Goal: Information Seeking & Learning: Learn about a topic

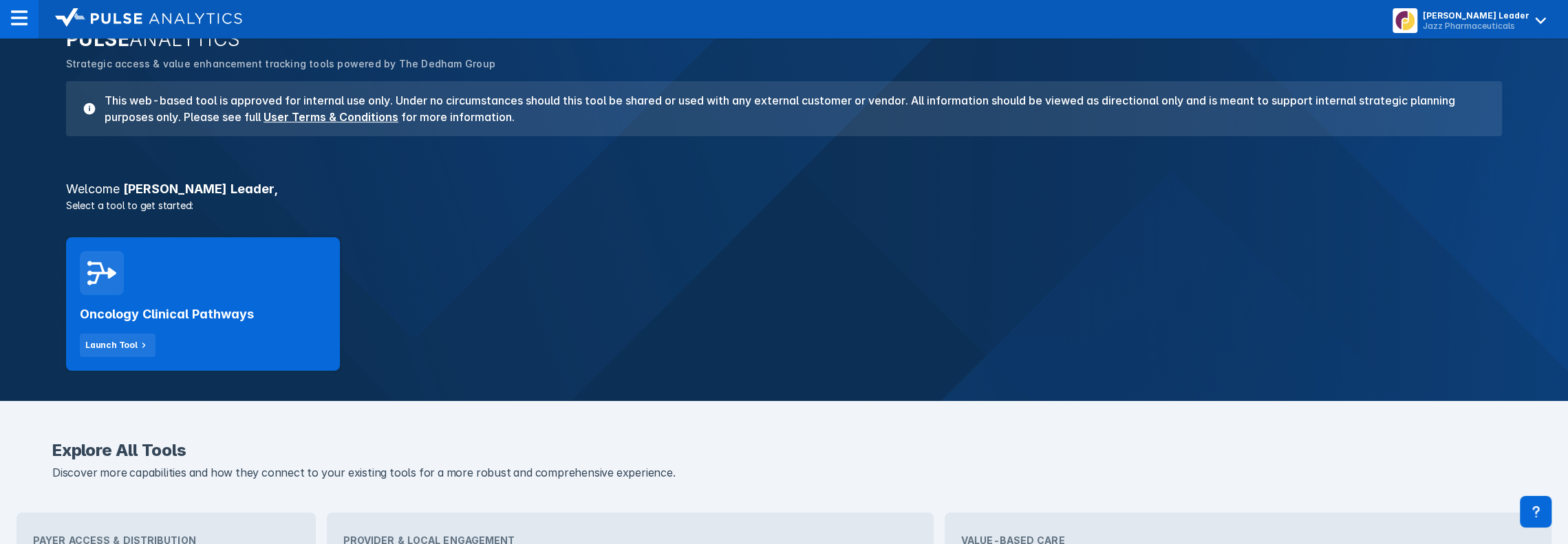
scroll to position [137, 0]
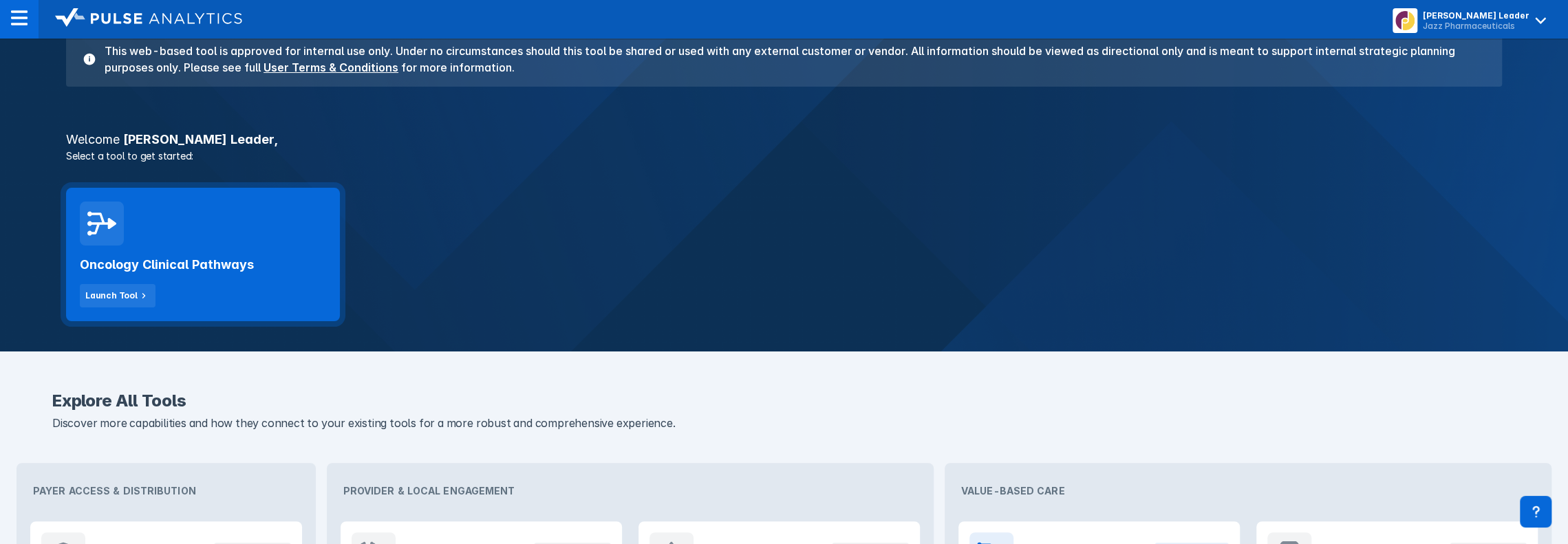
click at [265, 265] on div "Oncology Clinical Pathways Launch Tool" at bounding box center [202, 276] width 246 height 62
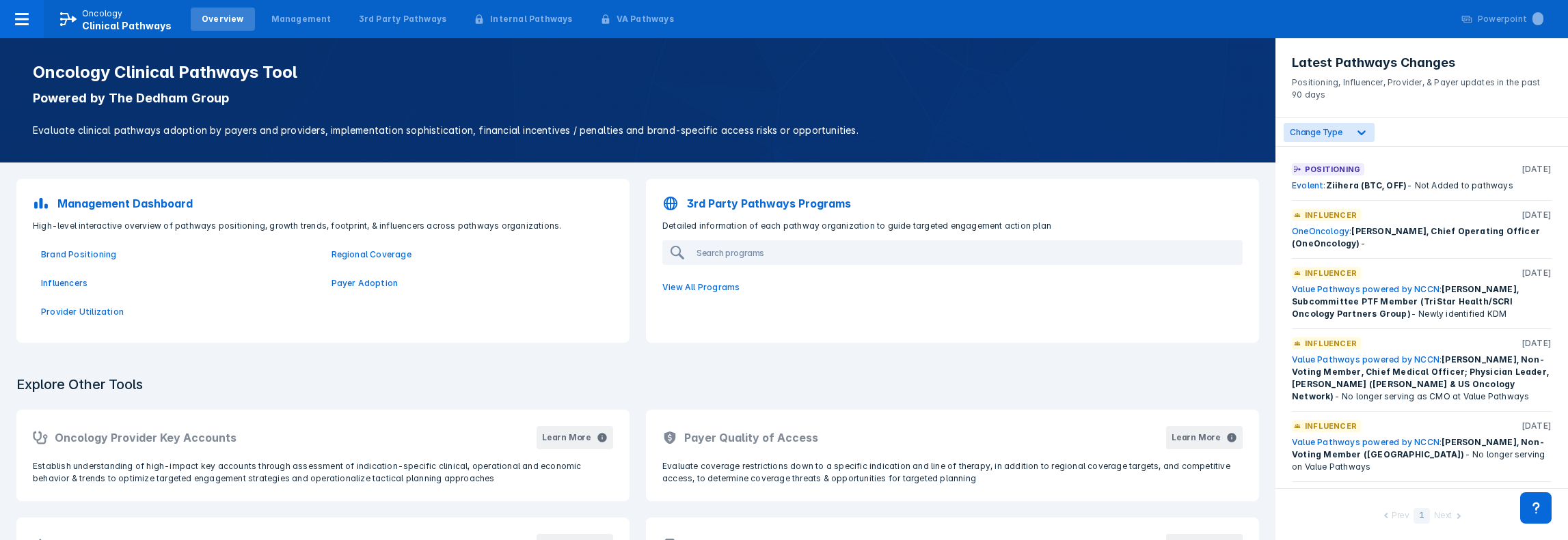
click at [1318, 188] on link "Evolent:" at bounding box center [1309, 186] width 35 height 10
click at [1305, 185] on link "Evolent:" at bounding box center [1309, 186] width 35 height 10
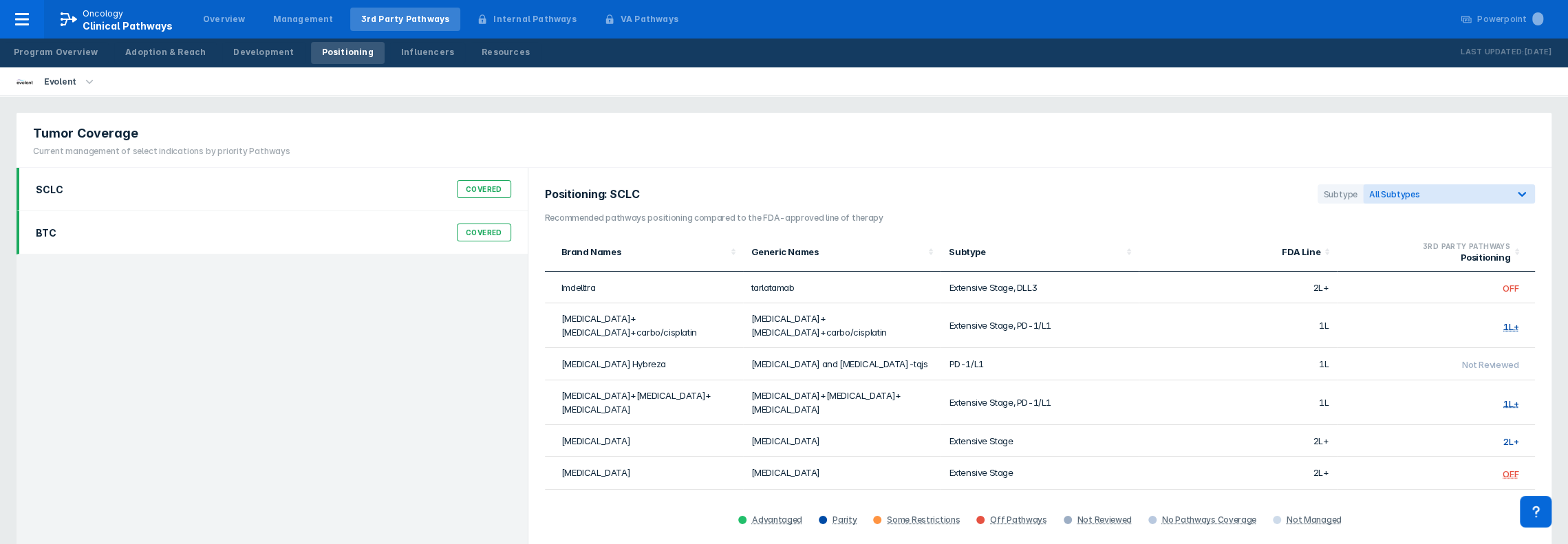
click at [269, 230] on div "BTC Covered" at bounding box center [273, 232] width 492 height 26
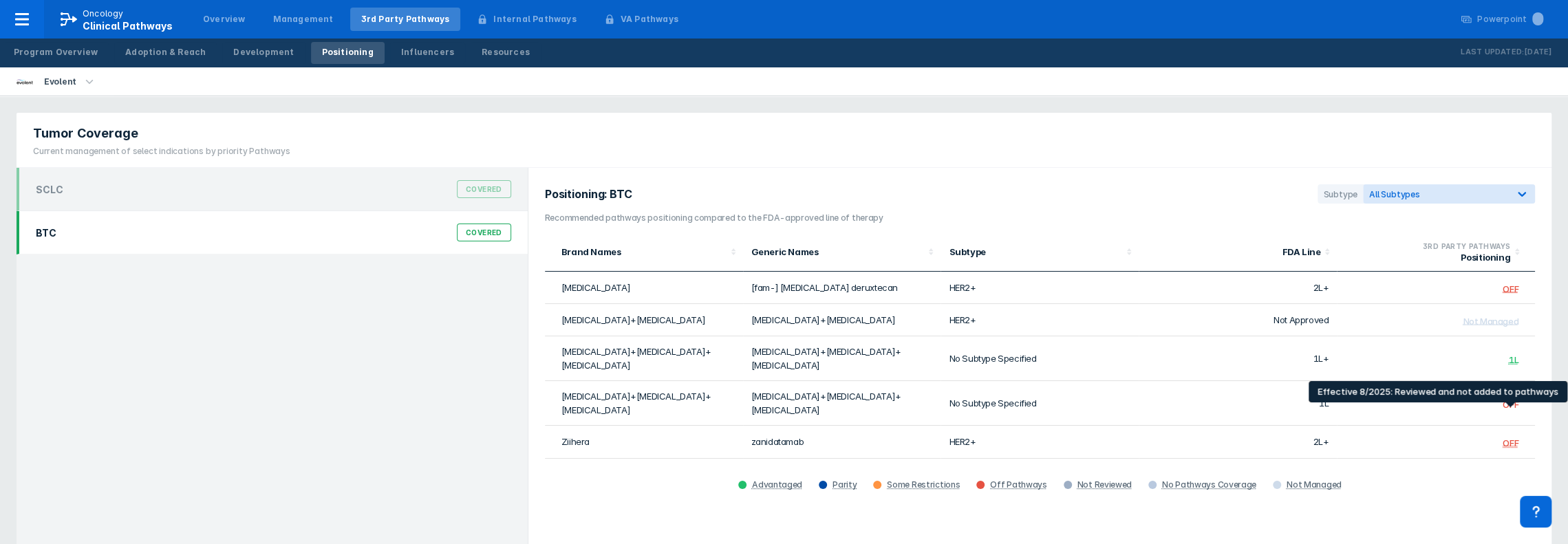
click at [1507, 438] on div "OFF" at bounding box center [1510, 443] width 16 height 11
click at [1509, 438] on div "OFF" at bounding box center [1510, 443] width 16 height 11
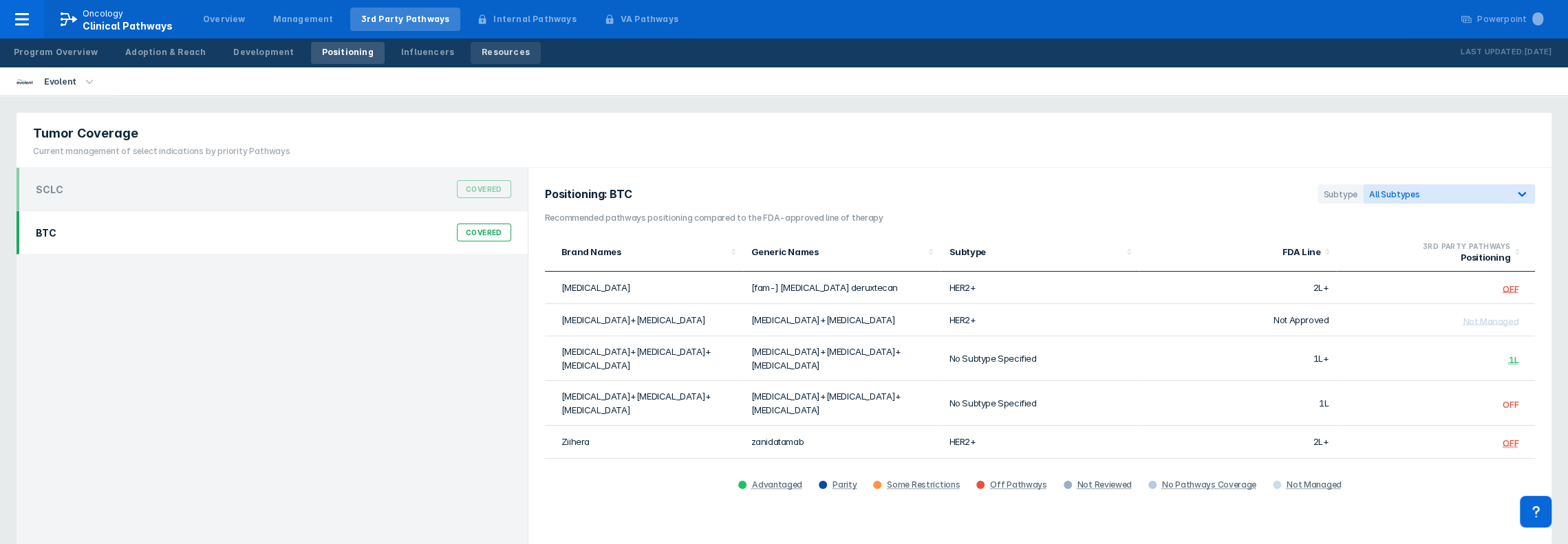
click at [482, 47] on div "Resources" at bounding box center [505, 52] width 48 height 13
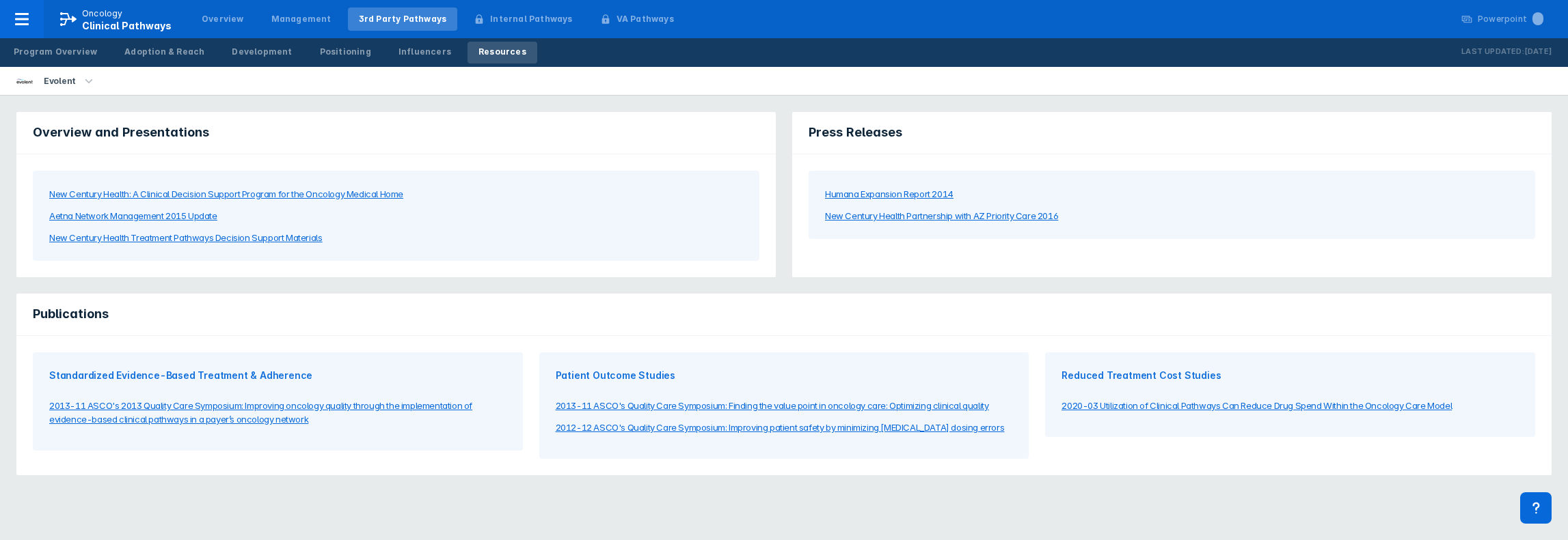
click at [286, 241] on div "New Century Health Treatment Pathways Decision Support Materials" at bounding box center [185, 238] width 272 height 14
click at [59, 46] on div "Program Overview" at bounding box center [56, 51] width 84 height 12
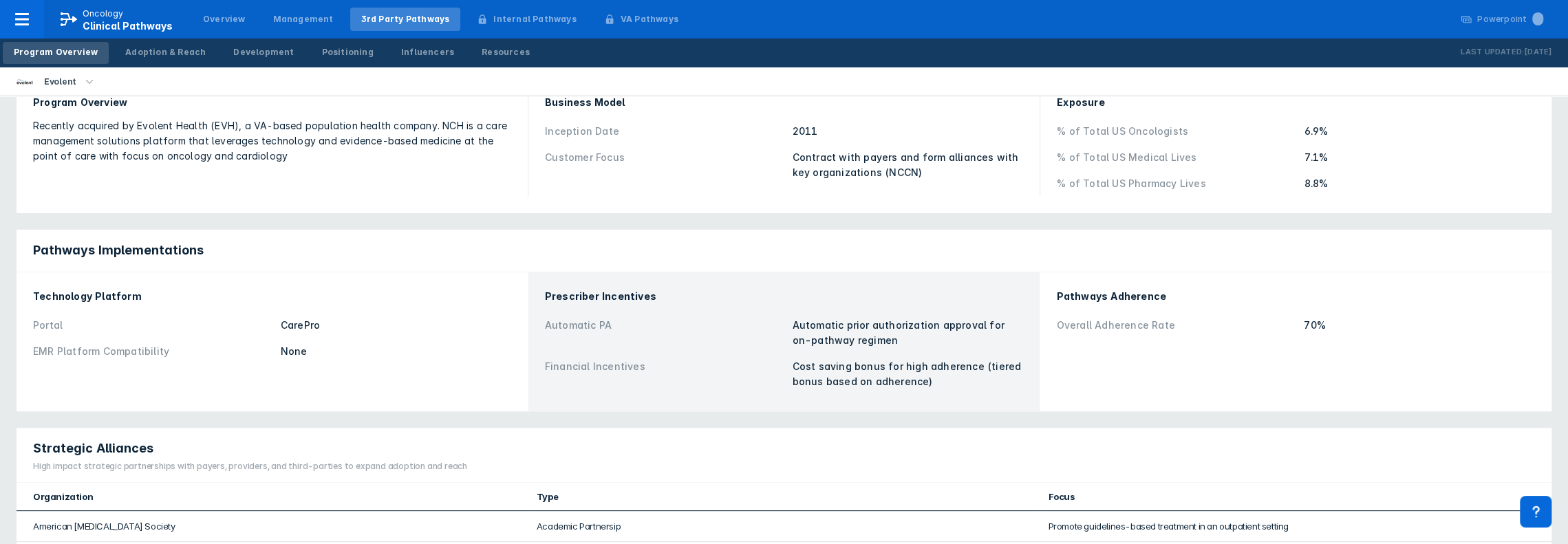
scroll to position [137, 0]
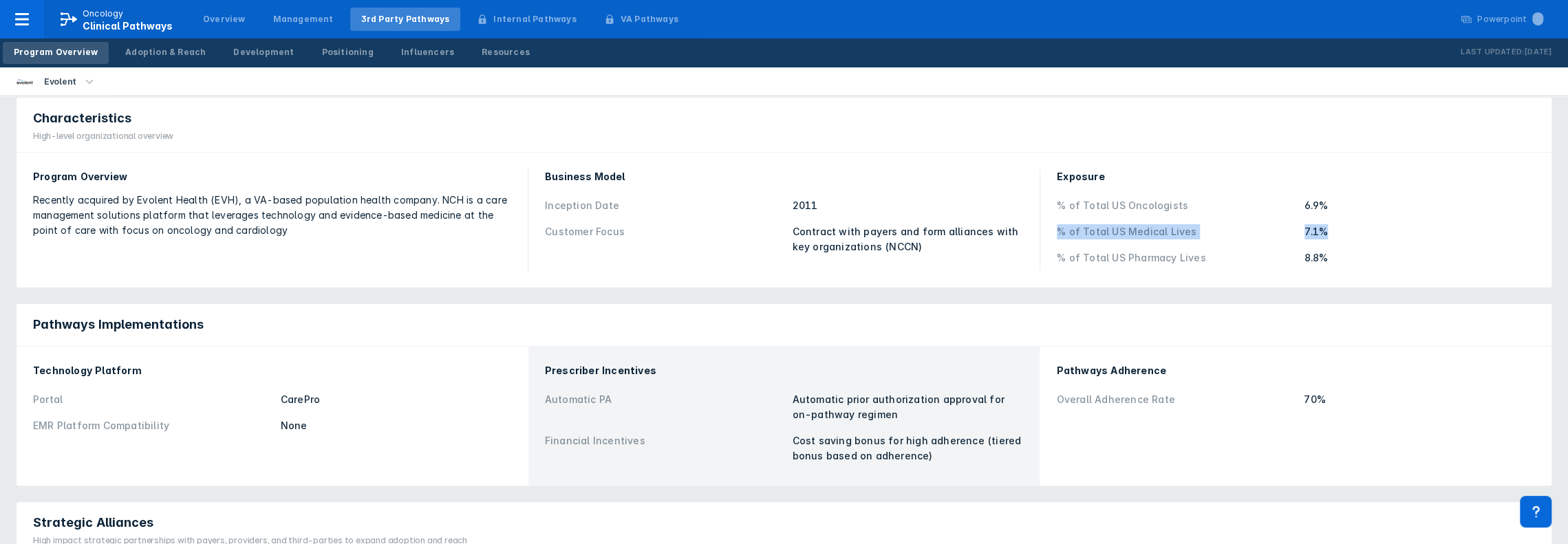
drag, startPoint x: 1058, startPoint y: 235, endPoint x: 1337, endPoint y: 225, distance: 279.2
click at [1337, 225] on div "% of Total US Medical Lives 7.1%" at bounding box center [1295, 231] width 478 height 26
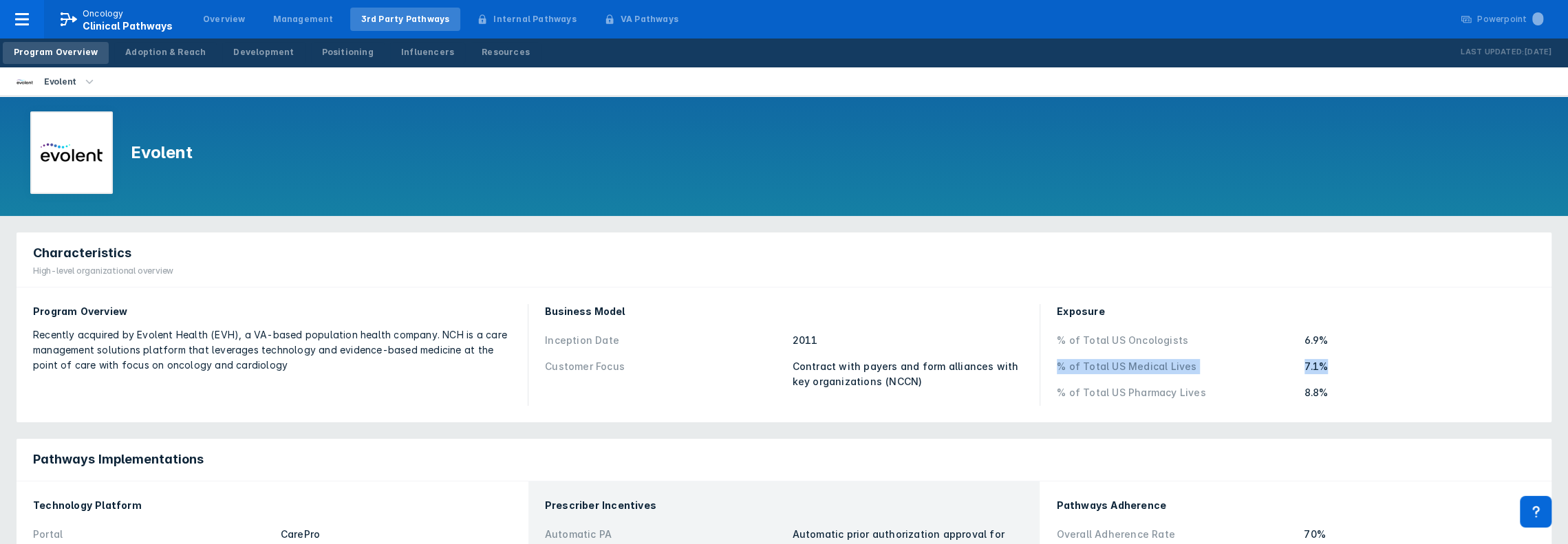
scroll to position [0, 0]
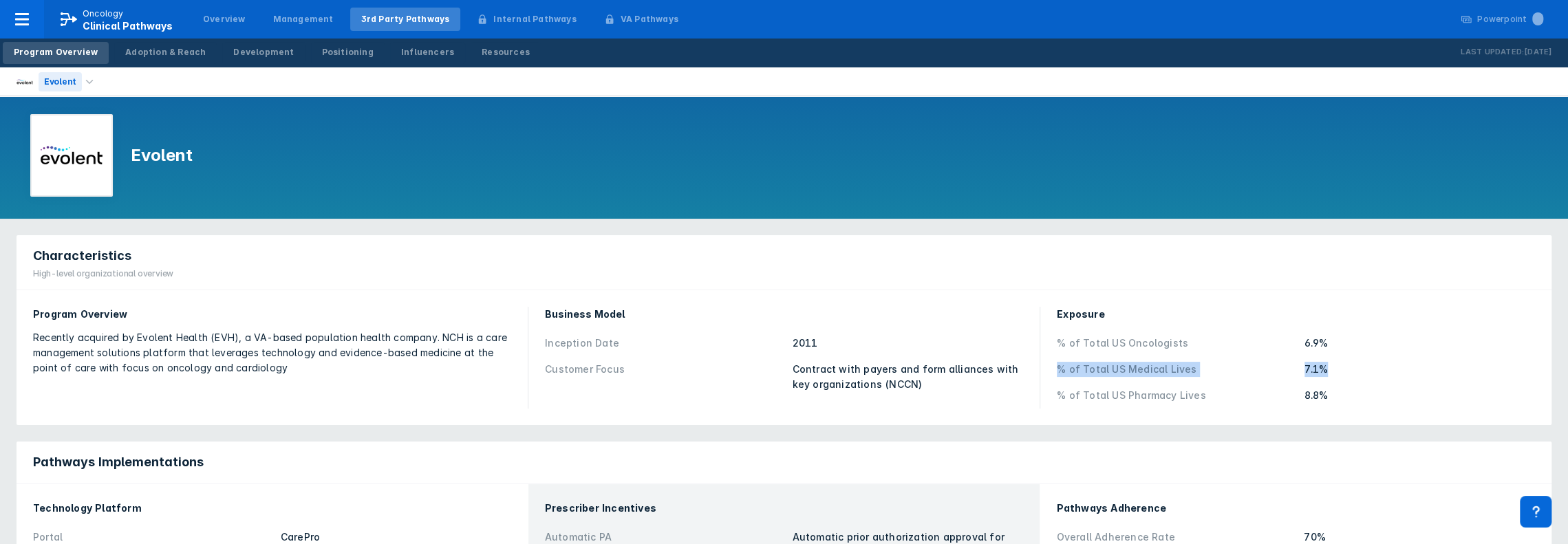
click at [77, 83] on div "Evolent" at bounding box center [60, 82] width 44 height 19
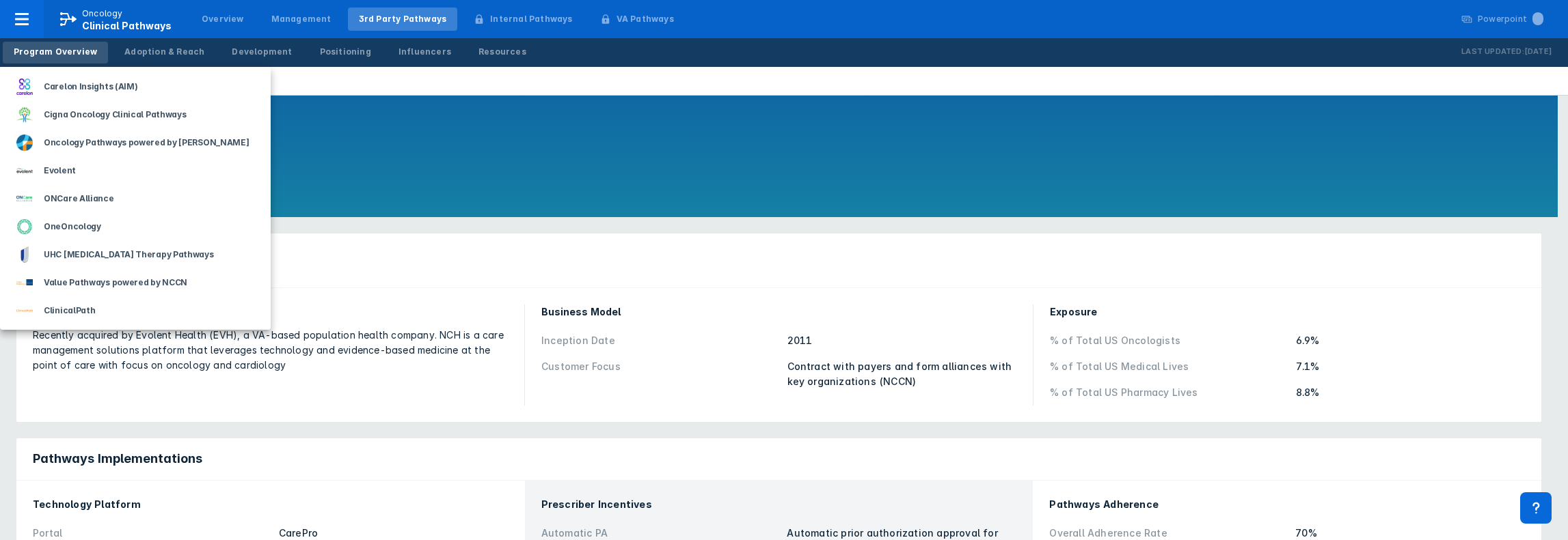
click at [18, 16] on div at bounding box center [784, 270] width 1568 height 540
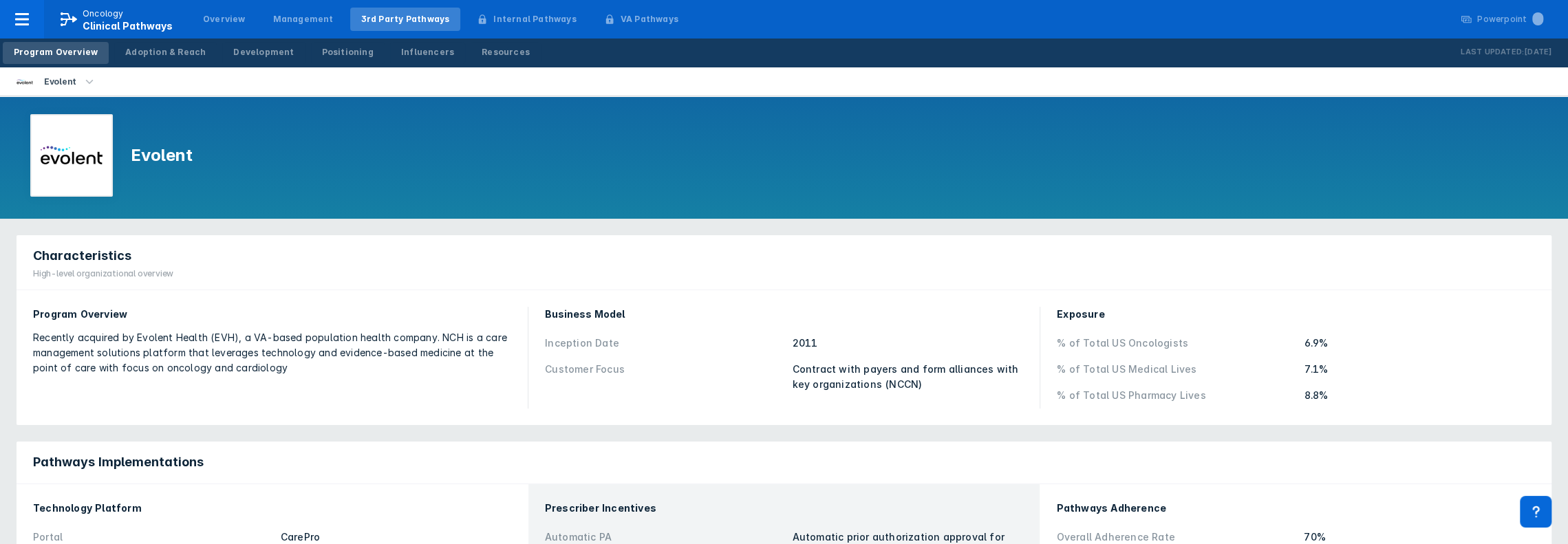
click at [18, 16] on icon at bounding box center [22, 19] width 16 height 16
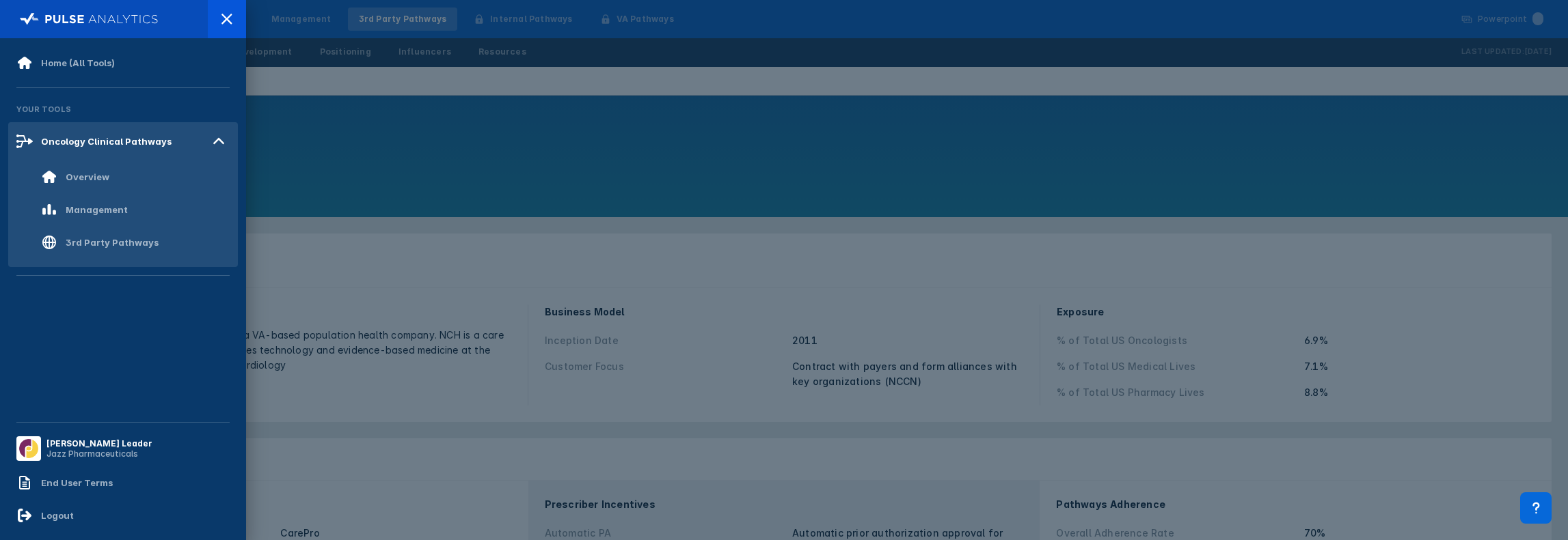
click at [18, 16] on div at bounding box center [87, 19] width 142 height 19
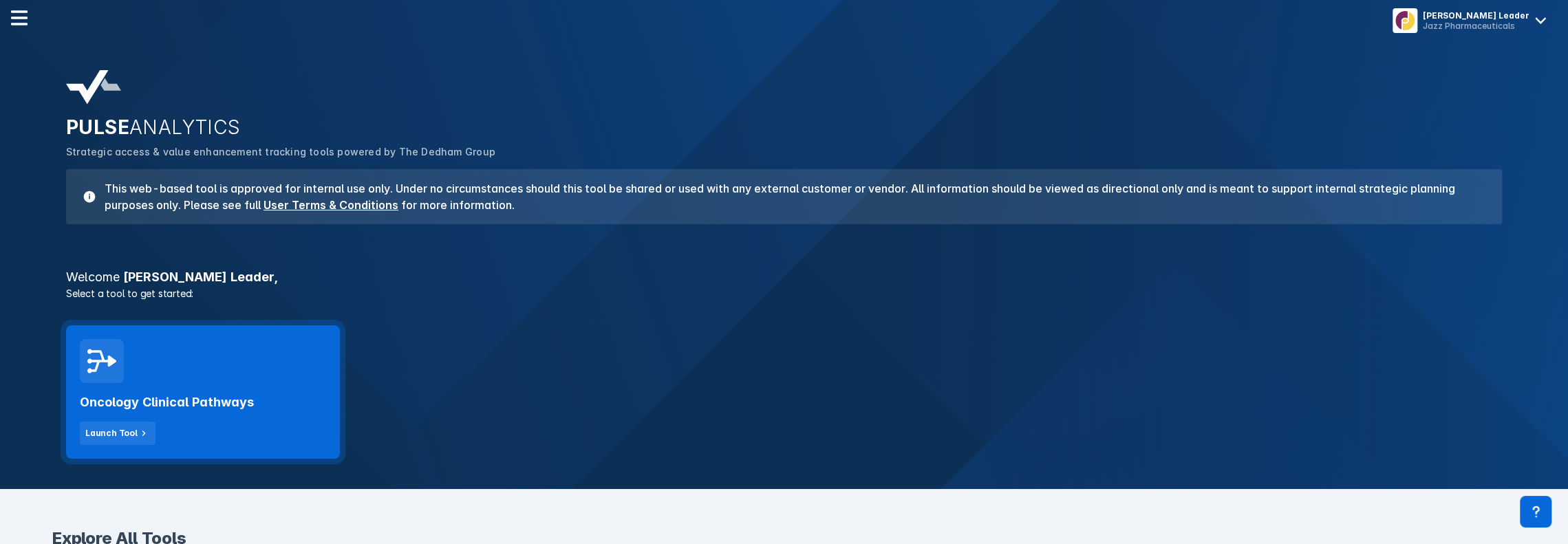
click at [171, 393] on div "Oncology Clinical Pathways Launch Tool" at bounding box center [202, 415] width 246 height 62
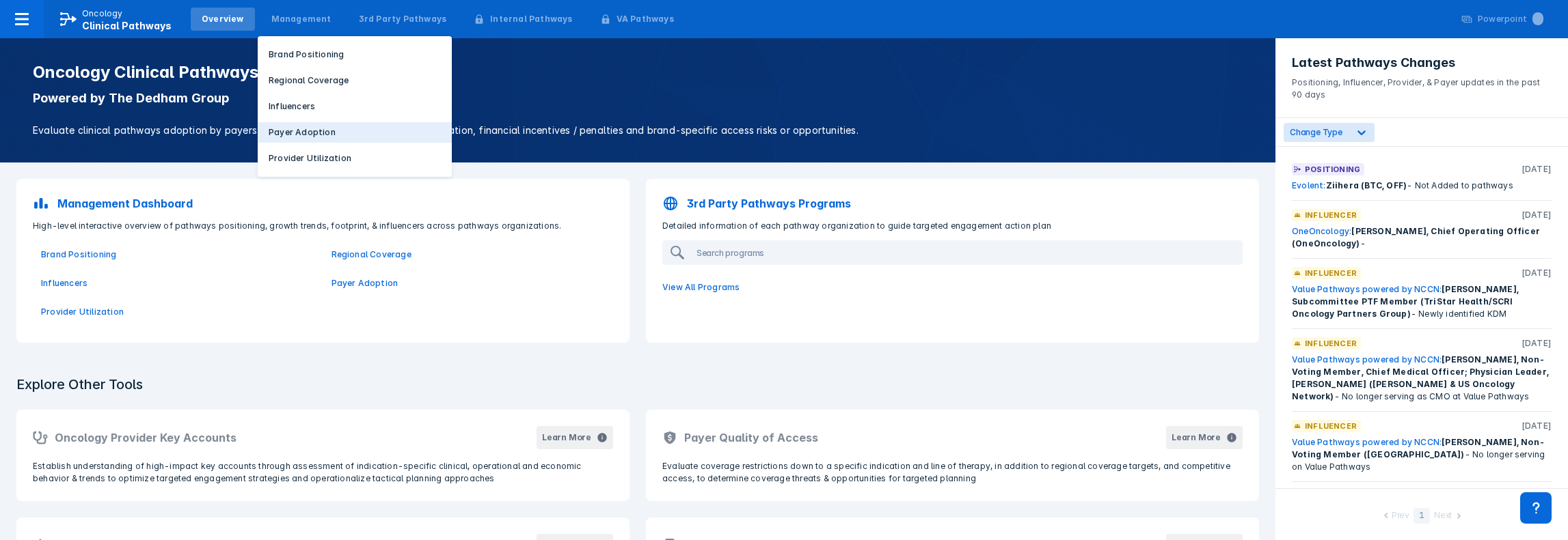
click at [293, 126] on p "Payer Adoption" at bounding box center [302, 132] width 67 height 12
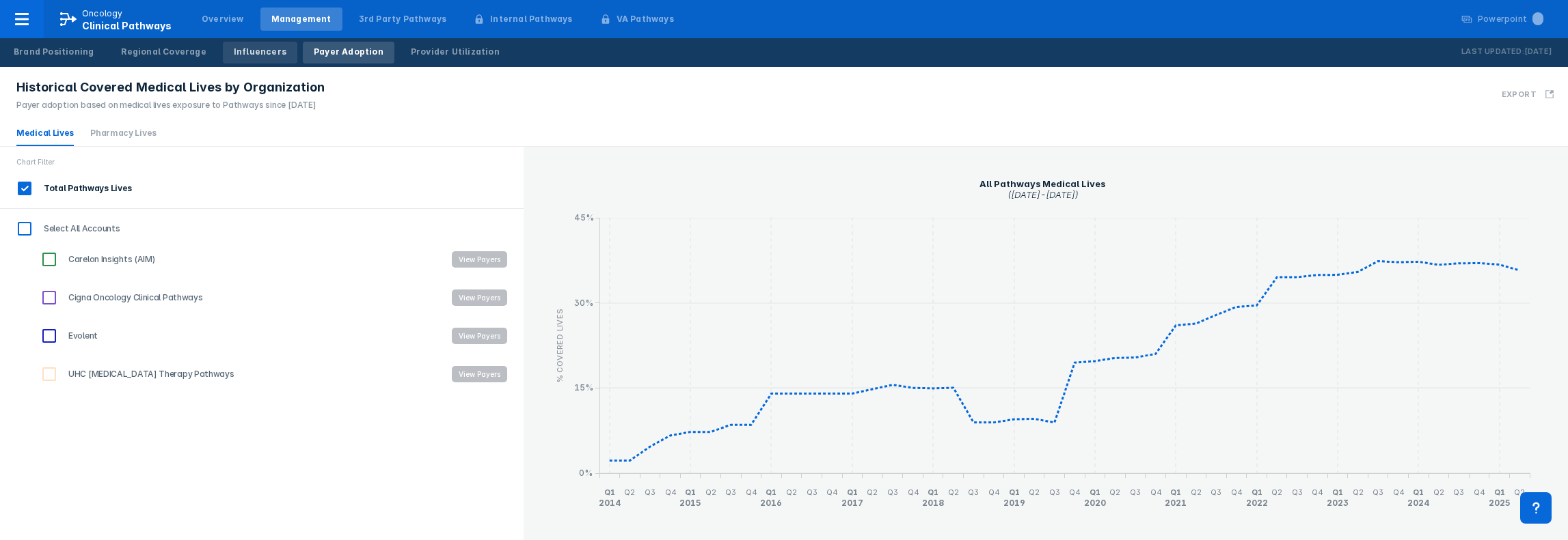
click at [253, 52] on div "Influencers" at bounding box center [260, 51] width 53 height 12
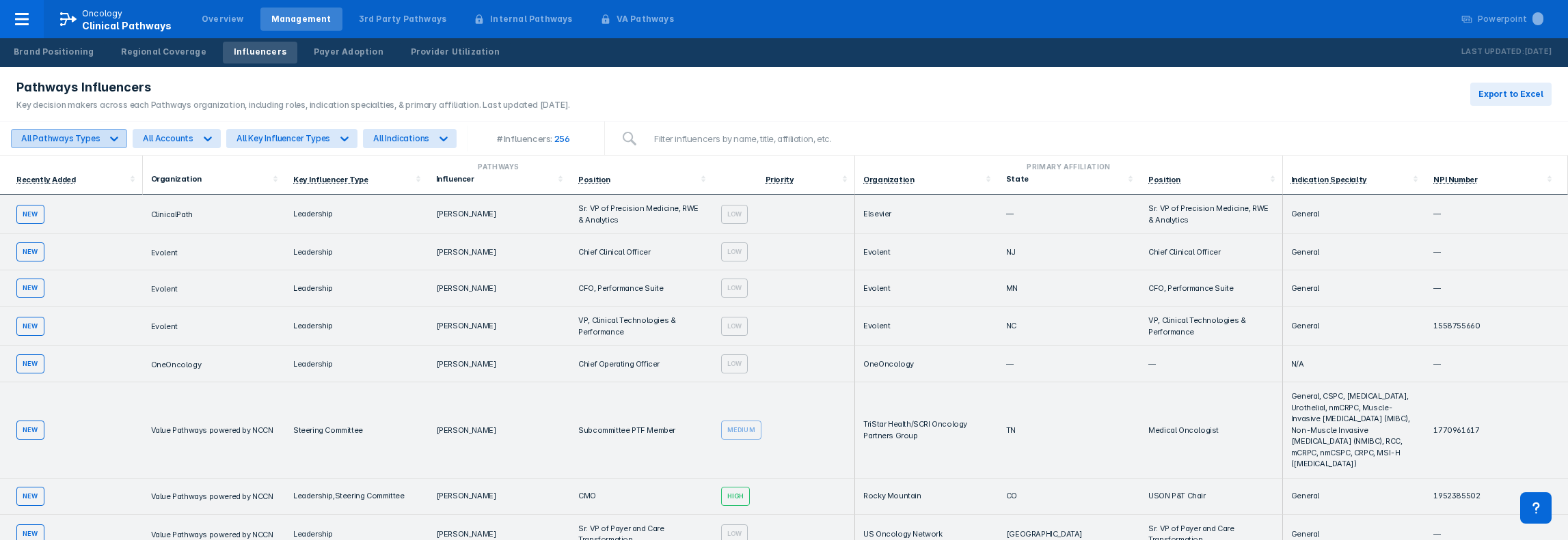
click at [111, 137] on icon at bounding box center [115, 139] width 8 height 5
click at [201, 136] on icon at bounding box center [208, 139] width 14 height 14
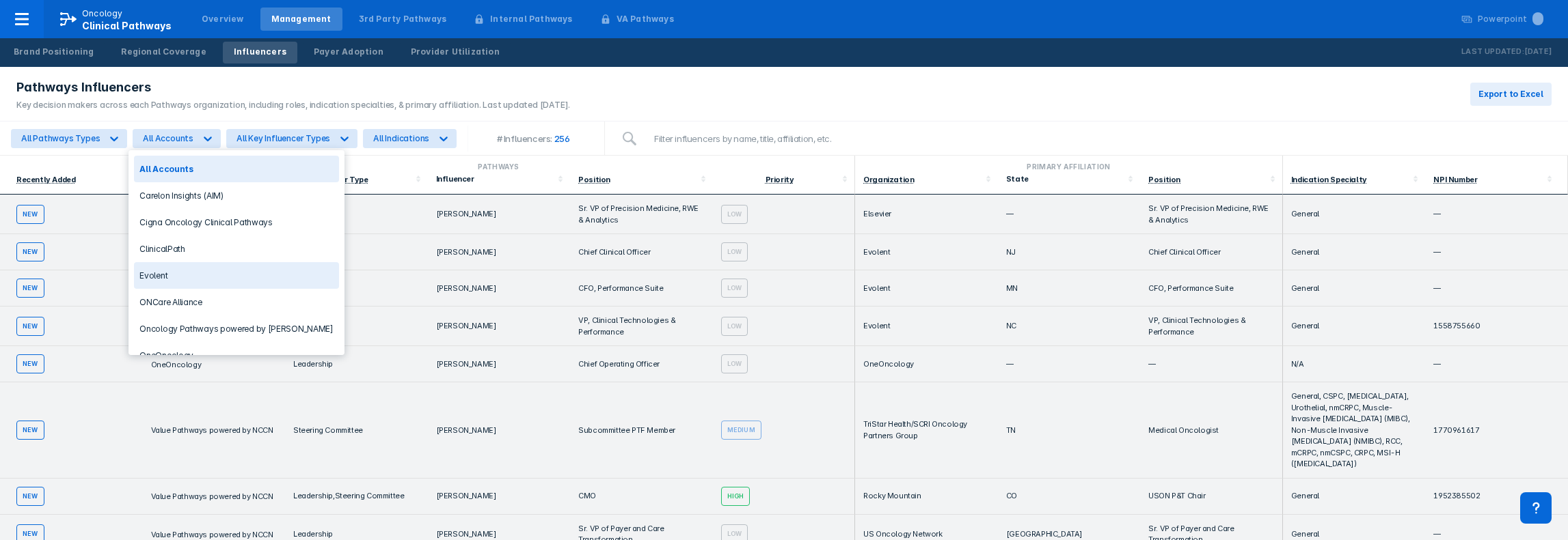
click at [168, 271] on div "Evolent" at bounding box center [236, 276] width 204 height 26
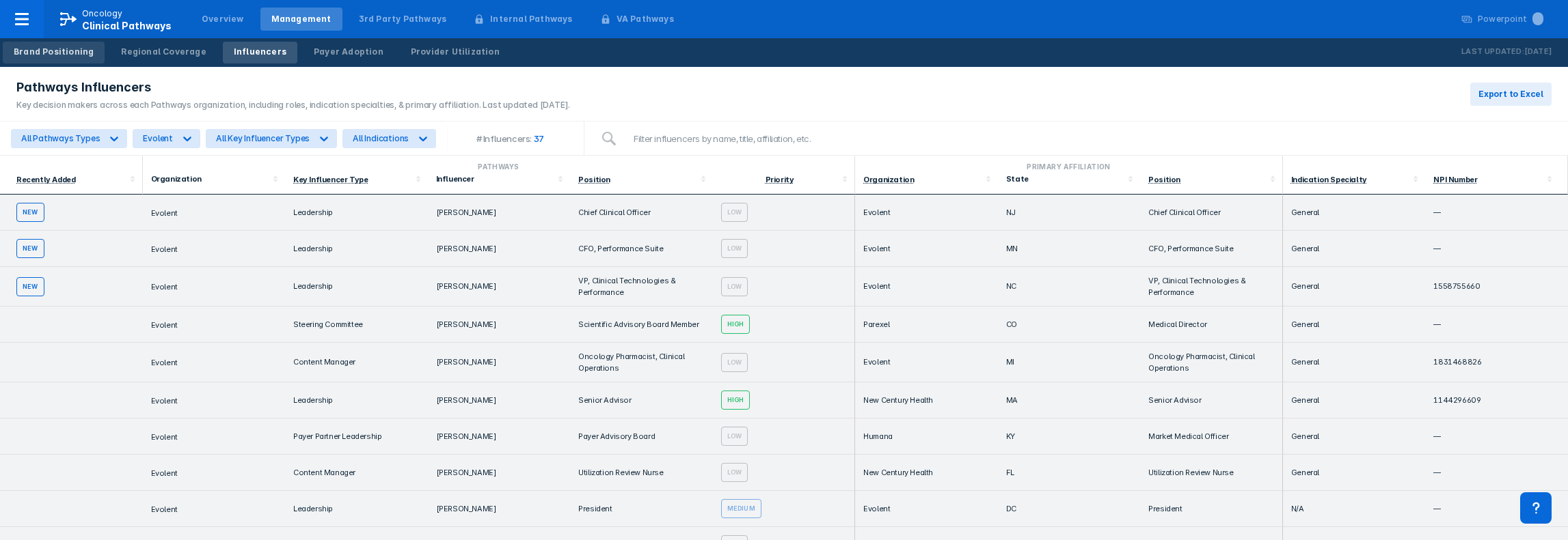
click at [47, 51] on div "Brand Positioning" at bounding box center [54, 51] width 80 height 12
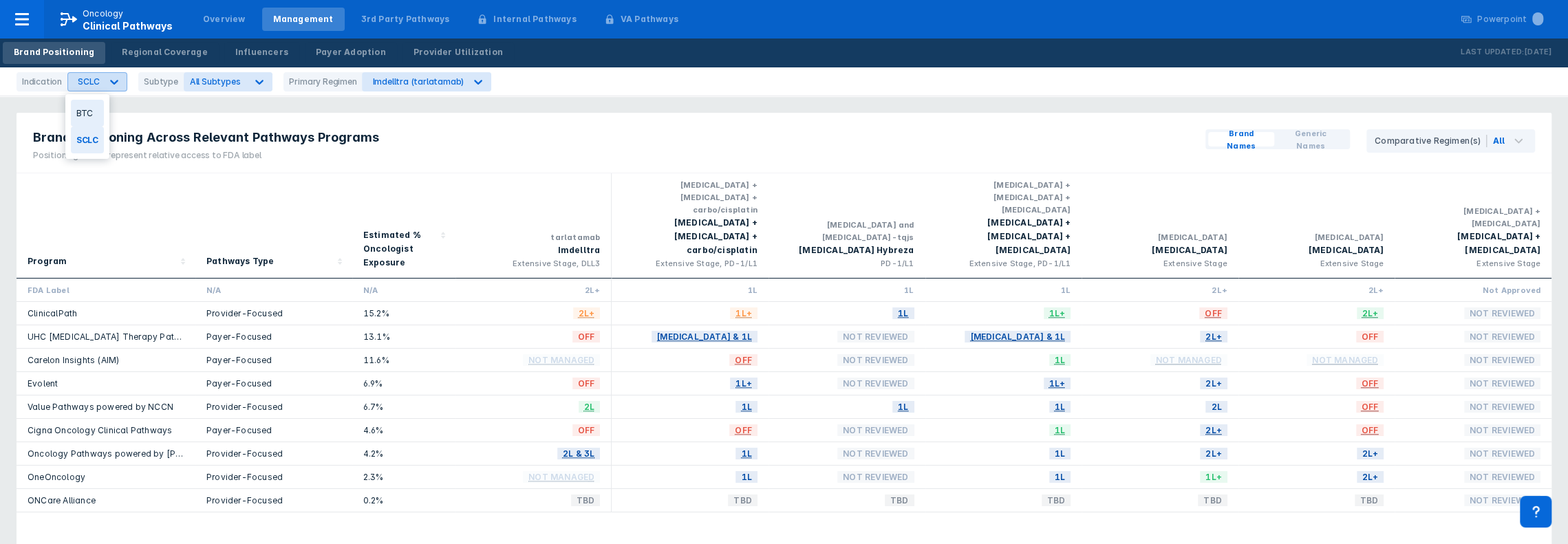
click at [107, 78] on icon at bounding box center [114, 81] width 14 height 14
click at [86, 115] on div "BTC" at bounding box center [87, 113] width 33 height 27
